Goal: Information Seeking & Learning: Learn about a topic

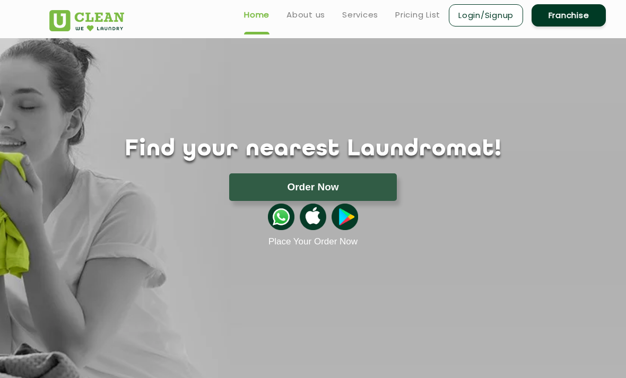
click at [377, 185] on button "Order Now" at bounding box center [313, 188] width 168 height 28
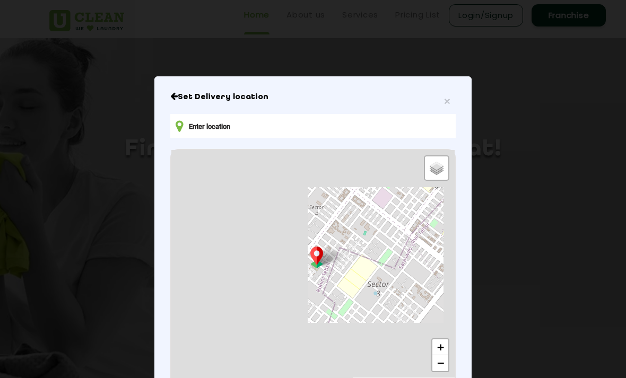
click at [319, 131] on input "text" at bounding box center [313, 126] width 286 height 24
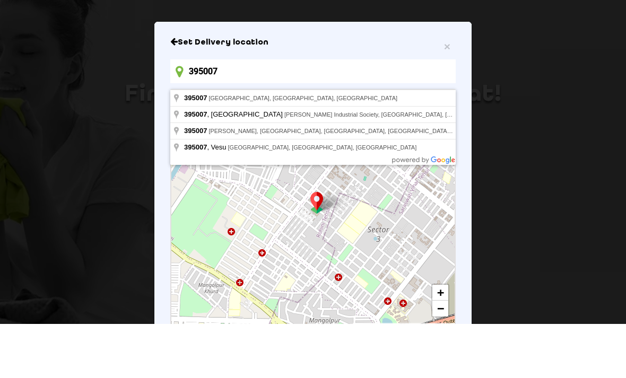
type input "395007"
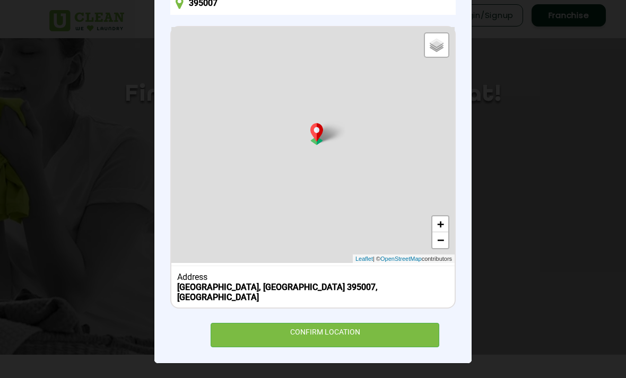
scroll to position [120, 0]
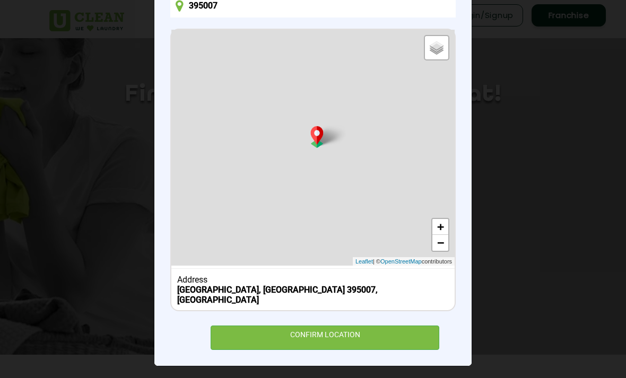
click at [383, 339] on div "CONFIRM LOCATION" at bounding box center [325, 338] width 229 height 24
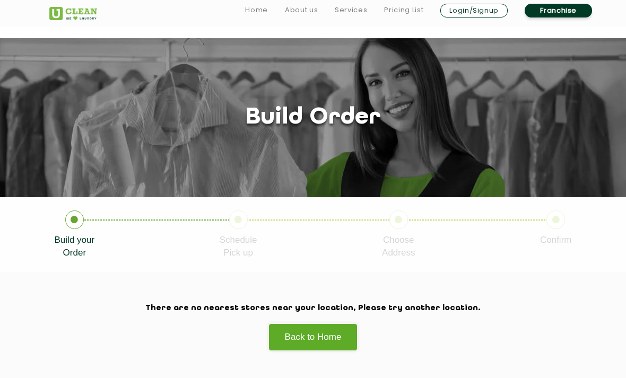
click at [402, 13] on link "Pricing List" at bounding box center [403, 10] width 39 height 13
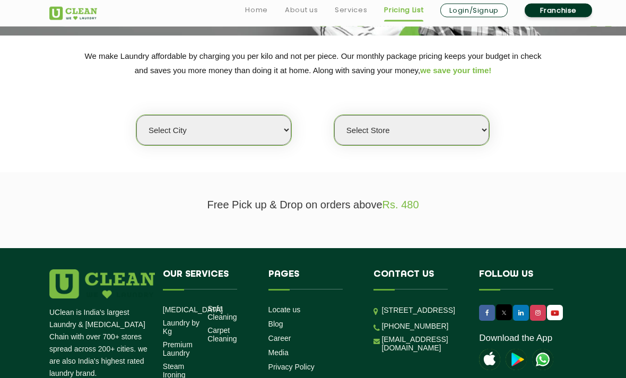
click at [258, 121] on select "Select city [GEOGRAPHIC_DATA] [GEOGRAPHIC_DATA] [GEOGRAPHIC_DATA] [GEOGRAPHIC_D…" at bounding box center [213, 131] width 155 height 30
select select "51"
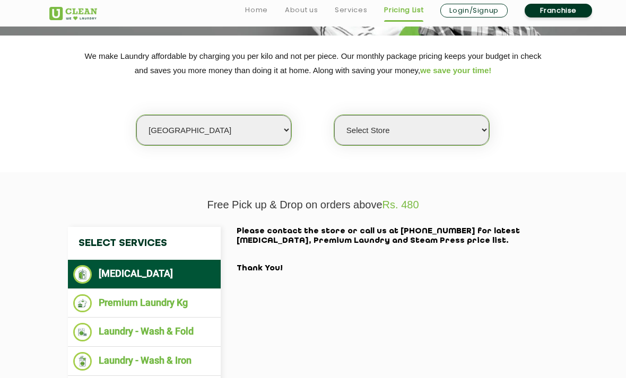
click at [438, 122] on select "Select Store" at bounding box center [411, 130] width 155 height 30
click at [463, 126] on select "Select Store" at bounding box center [411, 130] width 155 height 30
click at [456, 125] on select "Select Store" at bounding box center [411, 130] width 155 height 30
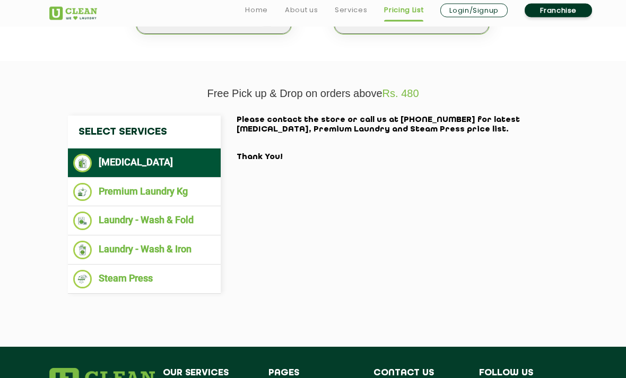
scroll to position [273, 0]
click at [187, 218] on li "Laundry - Wash & Fold" at bounding box center [144, 221] width 142 height 19
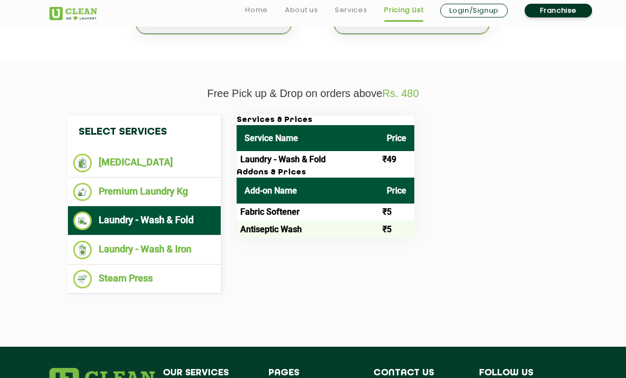
click at [188, 249] on li "Laundry - Wash & Iron" at bounding box center [144, 250] width 142 height 19
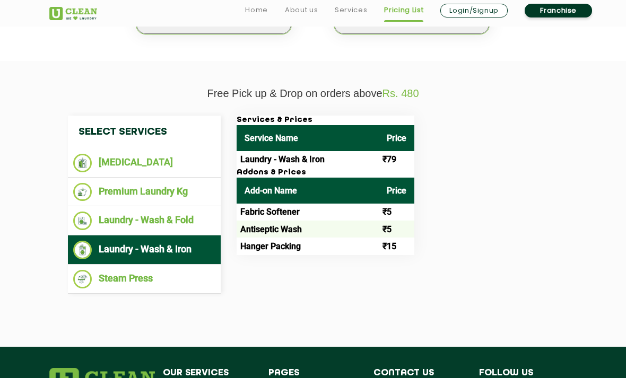
click at [155, 270] on li "Steam Press" at bounding box center [144, 279] width 142 height 19
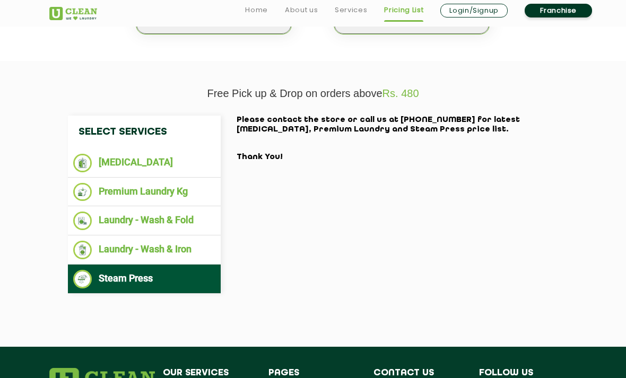
click at [170, 159] on li "[MEDICAL_DATA]" at bounding box center [144, 163] width 142 height 19
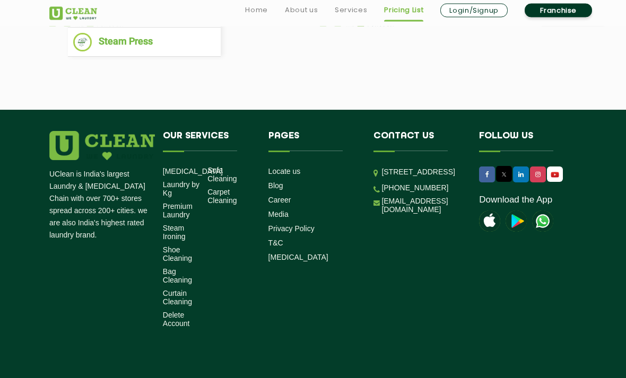
scroll to position [522, 0]
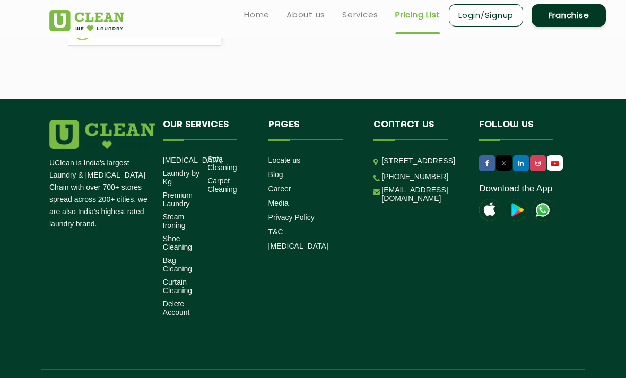
click at [180, 290] on link "Curtain Cleaning" at bounding box center [181, 286] width 37 height 17
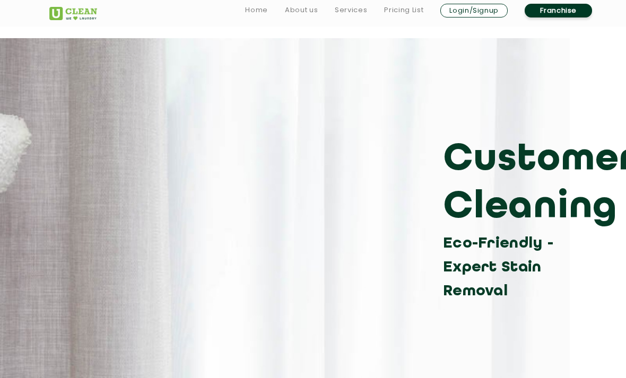
click at [349, 12] on link "Services" at bounding box center [351, 10] width 32 height 13
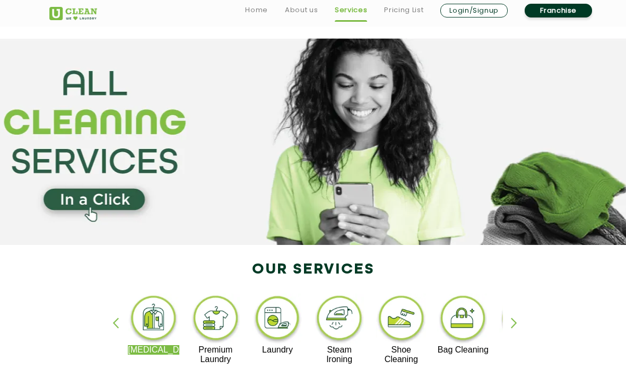
click at [351, 15] on link "Services" at bounding box center [351, 10] width 32 height 13
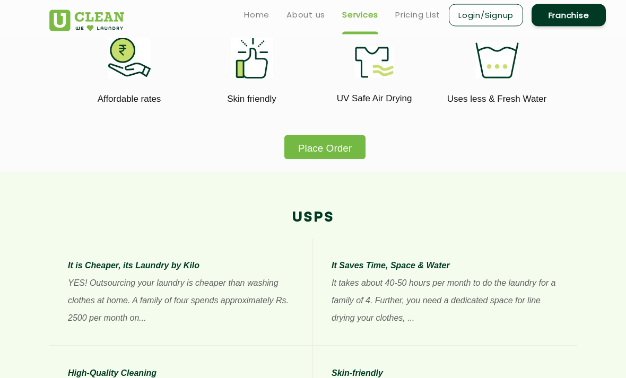
scroll to position [573, 0]
